Goal: Check status

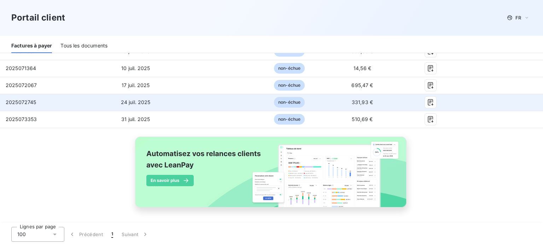
scroll to position [330, 0]
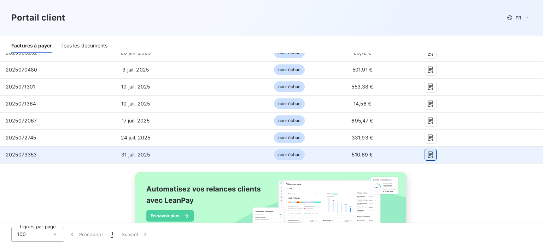
click at [427, 154] on icon "button" at bounding box center [430, 154] width 7 height 7
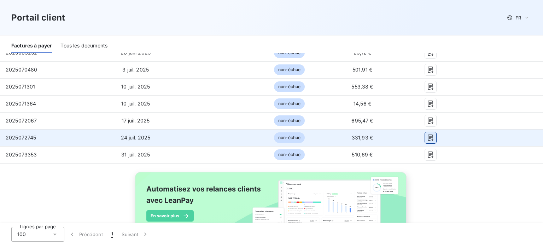
click at [425, 141] on button "button" at bounding box center [430, 137] width 11 height 11
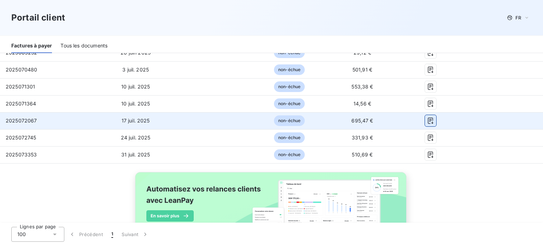
click at [427, 120] on icon "button" at bounding box center [430, 120] width 7 height 7
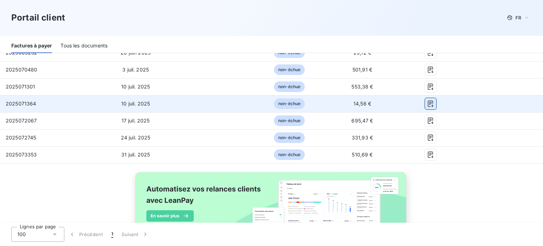
click at [428, 100] on icon "button" at bounding box center [430, 103] width 5 height 6
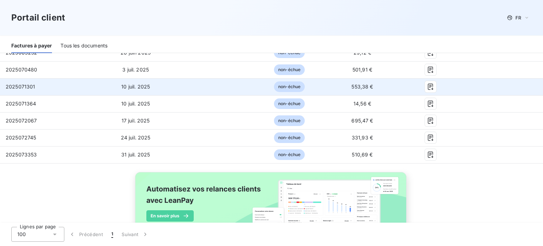
click at [427, 79] on td at bounding box center [430, 86] width 65 height 17
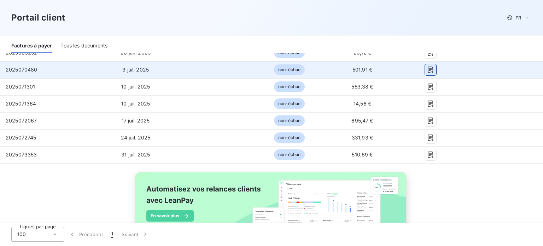
click at [427, 67] on icon "button" at bounding box center [430, 69] width 7 height 7
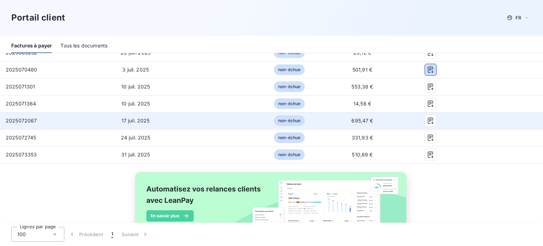
scroll to position [295, 0]
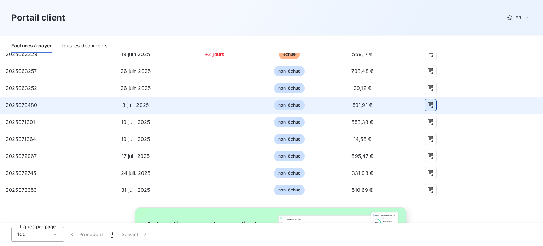
click at [427, 104] on icon "button" at bounding box center [430, 104] width 7 height 7
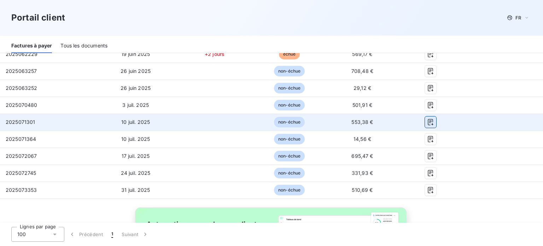
click at [428, 123] on icon "button" at bounding box center [430, 122] width 5 height 6
